Goal: Find contact information

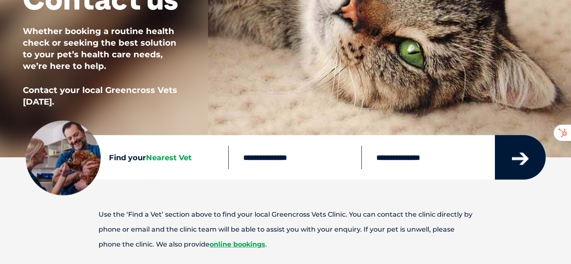
scroll to position [205, 0]
click at [516, 162] on icon "submit" at bounding box center [520, 158] width 17 height 12
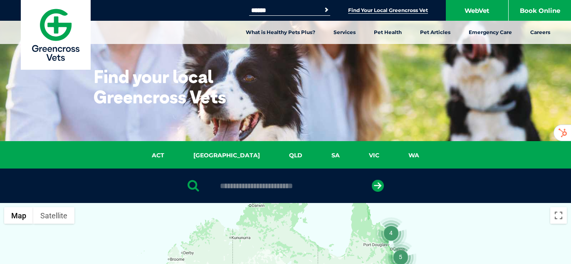
click at [236, 189] on input "text" at bounding box center [285, 186] width 139 height 8
type input "****"
click at [378, 186] on icon "submit" at bounding box center [377, 186] width 12 height 12
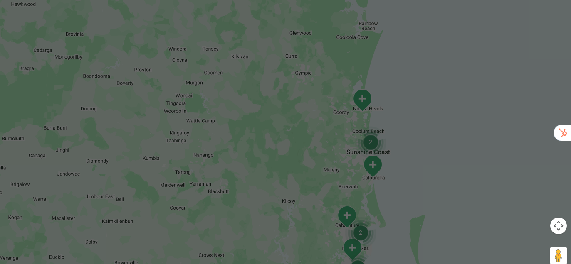
scroll to position [260, 0]
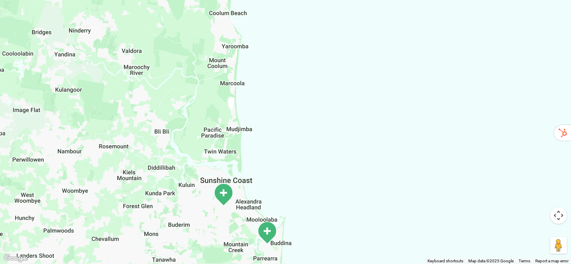
click at [223, 189] on img "Maroochydore" at bounding box center [223, 194] width 21 height 23
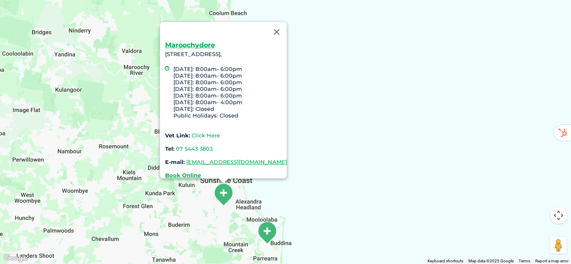
click at [191, 132] on link "Click Here" at bounding box center [205, 135] width 28 height 7
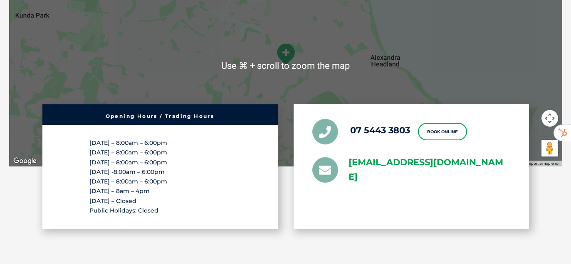
scroll to position [1591, 0]
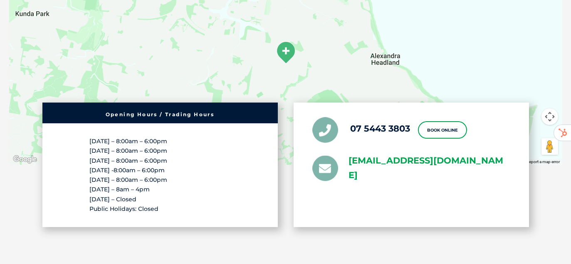
click at [392, 154] on link "greencross.maroochydore@greencrossvet.com.au" at bounding box center [429, 168] width 162 height 29
